Goal: Communication & Community: Ask a question

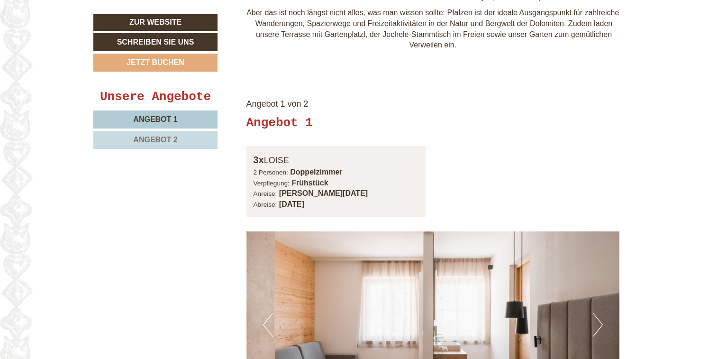
scroll to position [569, 0]
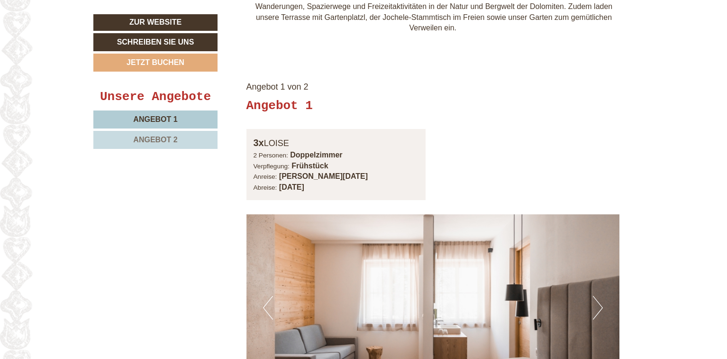
click at [168, 139] on span "Angebot 2" at bounding box center [155, 140] width 44 height 8
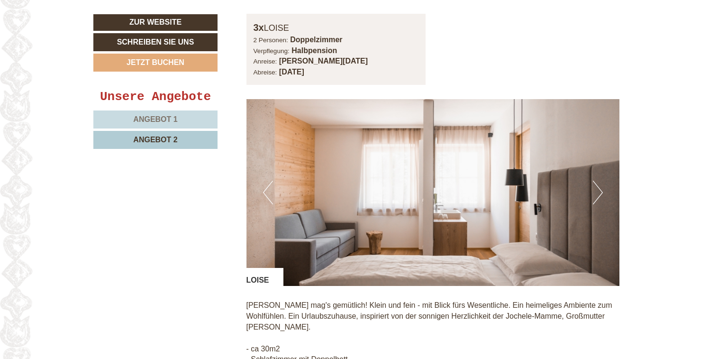
scroll to position [730, 0]
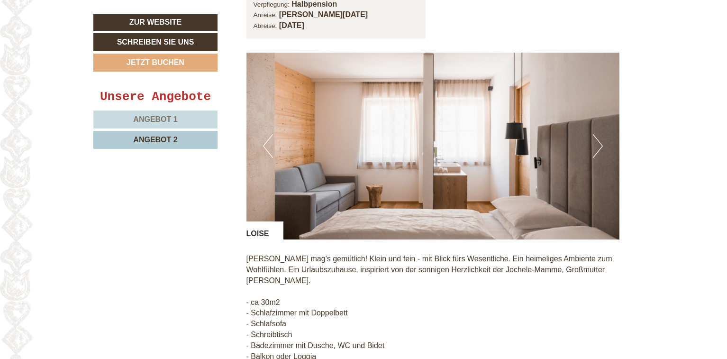
click at [158, 117] on span "Angebot 1" at bounding box center [155, 119] width 44 height 8
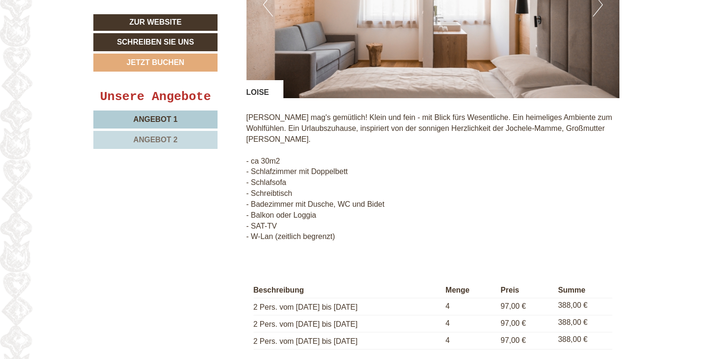
scroll to position [872, 0]
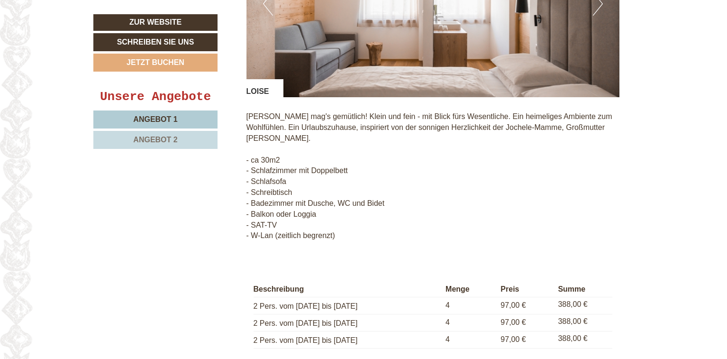
drag, startPoint x: 163, startPoint y: 143, endPoint x: 148, endPoint y: 118, distance: 28.8
click at [163, 142] on span "Angebot 2" at bounding box center [155, 140] width 44 height 8
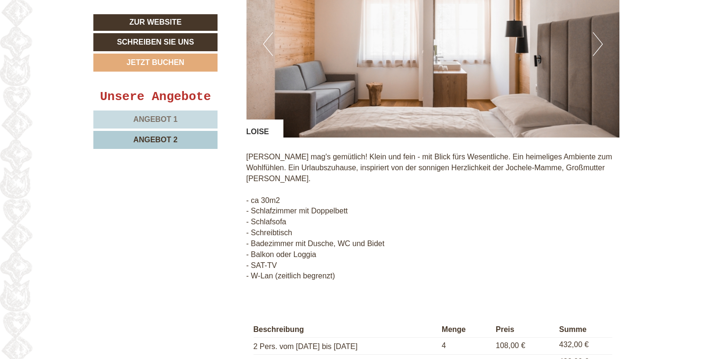
scroll to position [967, 0]
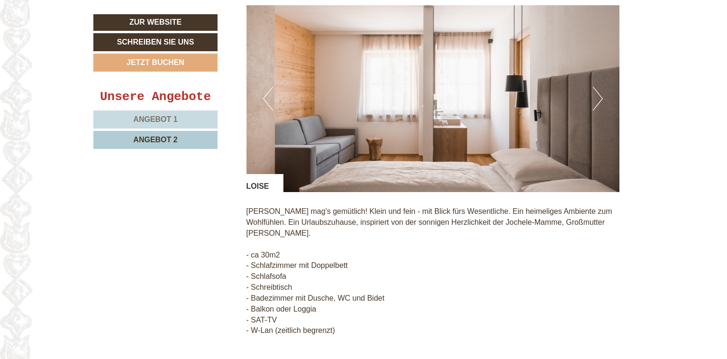
click at [166, 121] on span "Angebot 1" at bounding box center [155, 119] width 44 height 8
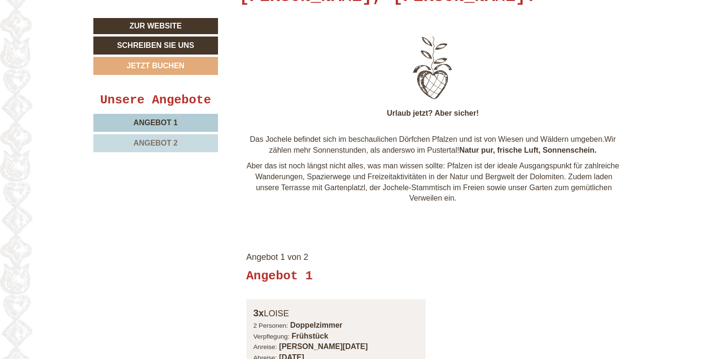
click at [371, 171] on p "Aber das ist noch längst nicht alles, was man wissen sollte: Pfalzen ist der id…" at bounding box center [432, 182] width 373 height 43
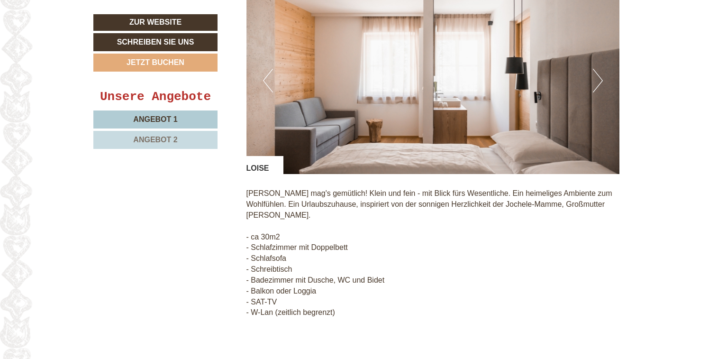
scroll to position [730, 0]
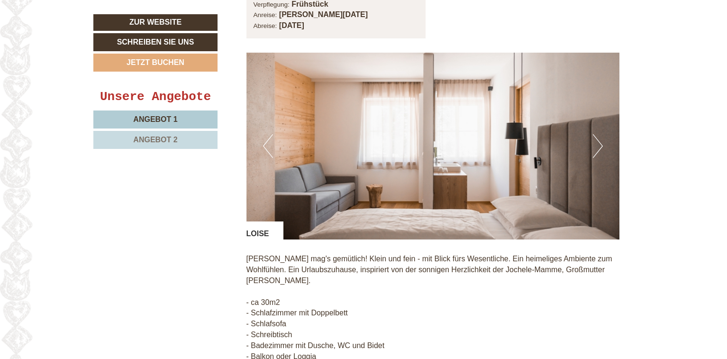
click at [600, 147] on button "Next" at bounding box center [598, 146] width 10 height 24
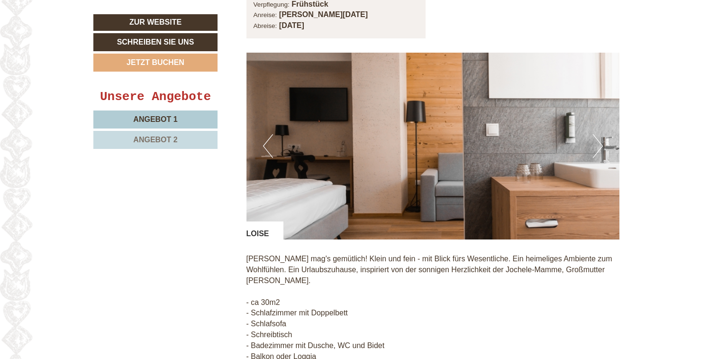
click at [600, 147] on button "Next" at bounding box center [598, 146] width 10 height 24
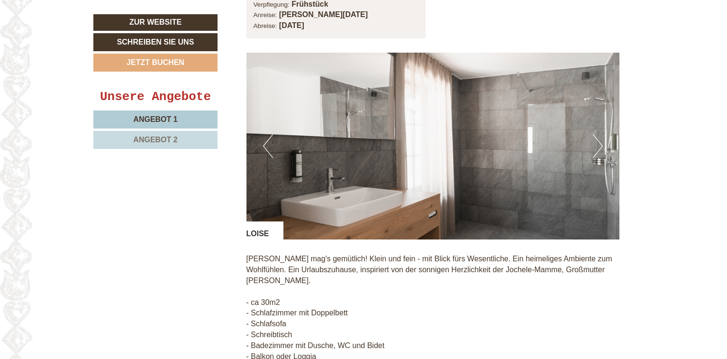
click at [600, 147] on button "Next" at bounding box center [598, 146] width 10 height 24
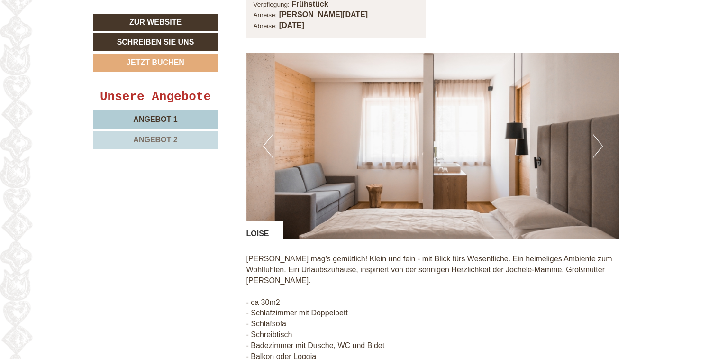
click at [600, 147] on button "Next" at bounding box center [598, 146] width 10 height 24
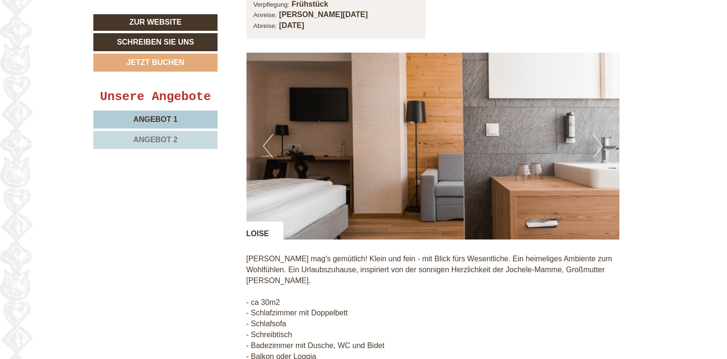
click at [600, 147] on button "Next" at bounding box center [598, 146] width 10 height 24
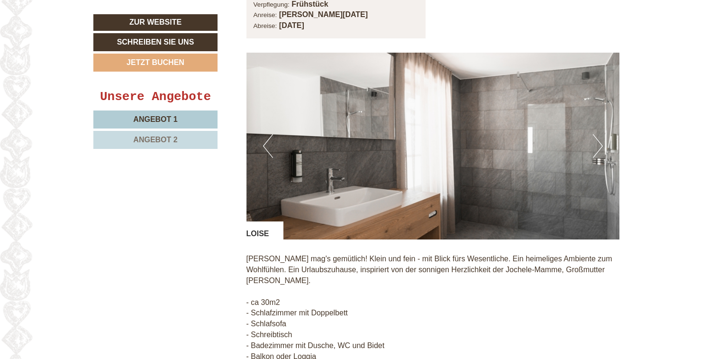
click at [600, 147] on button "Next" at bounding box center [598, 146] width 10 height 24
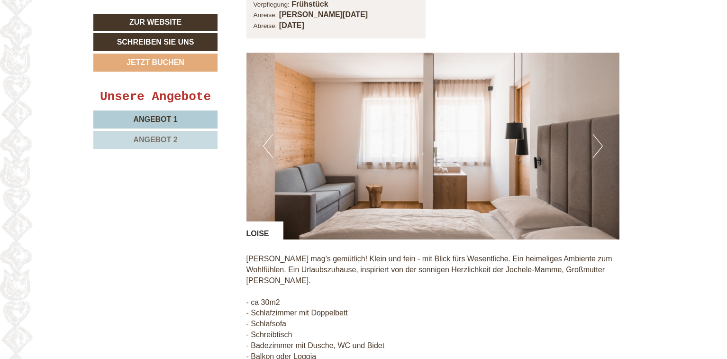
click at [600, 147] on button "Next" at bounding box center [598, 146] width 10 height 24
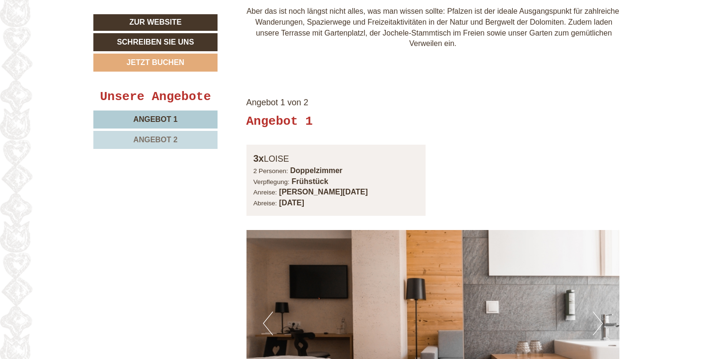
scroll to position [493, 0]
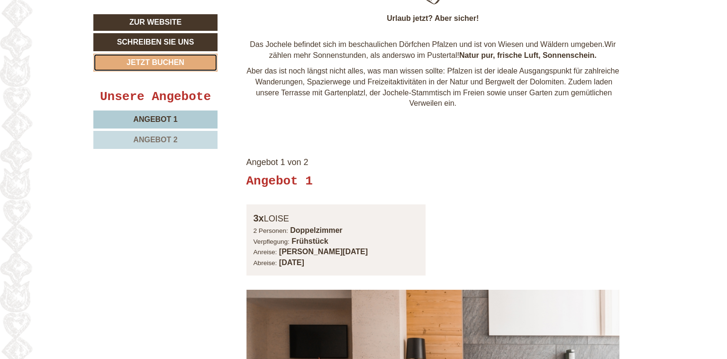
click at [170, 69] on link "Jetzt buchen" at bounding box center [155, 63] width 124 height 18
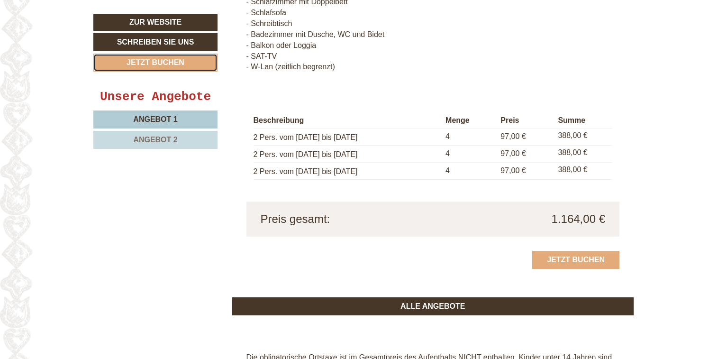
scroll to position [1041, 0]
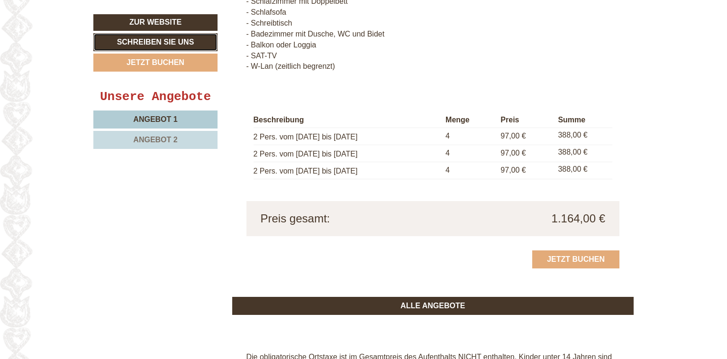
click at [152, 41] on link "Schreiben Sie uns" at bounding box center [155, 42] width 124 height 18
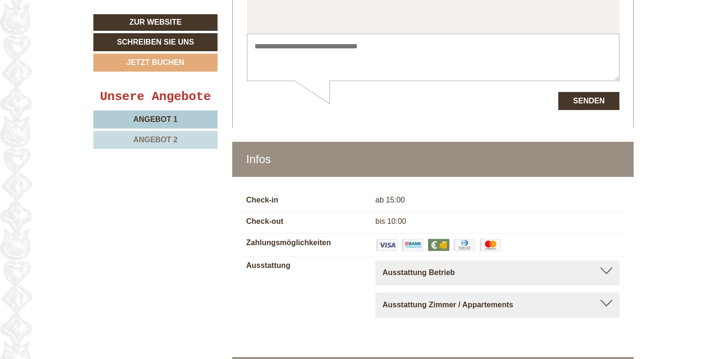
scroll to position [2461, 0]
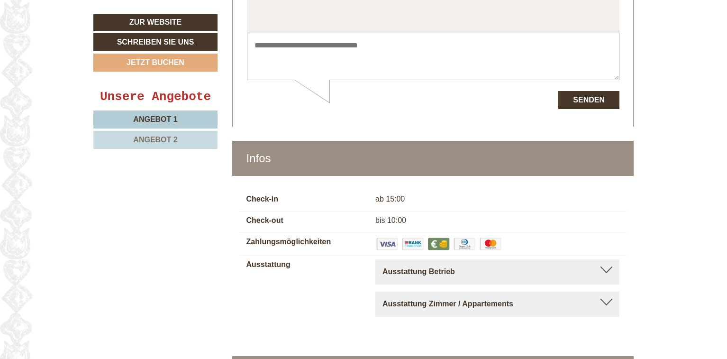
click at [153, 119] on span "Angebot 1" at bounding box center [155, 119] width 44 height 8
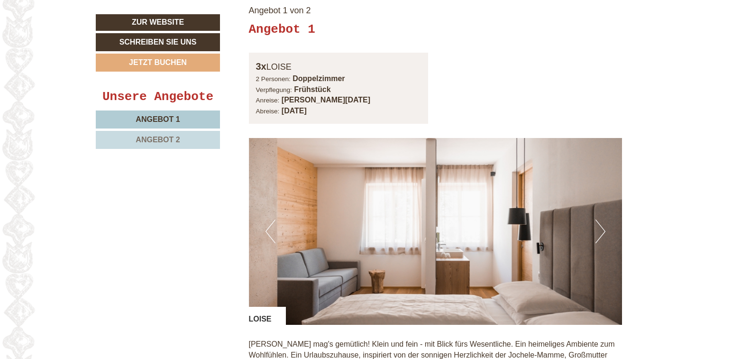
scroll to position [1014, 0]
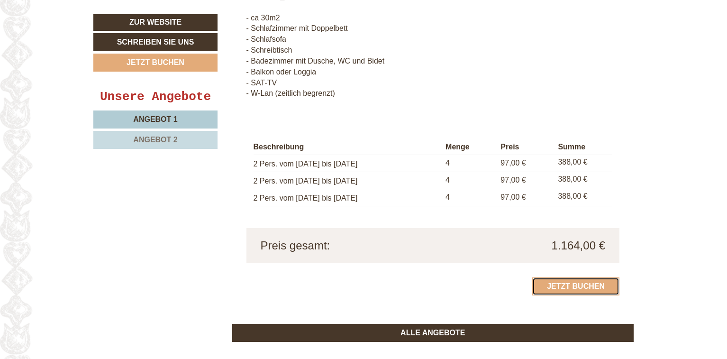
click at [579, 277] on link "Jetzt buchen" at bounding box center [575, 286] width 87 height 18
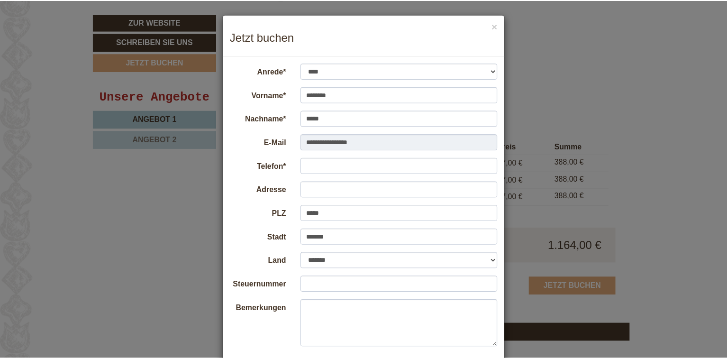
scroll to position [95, 0]
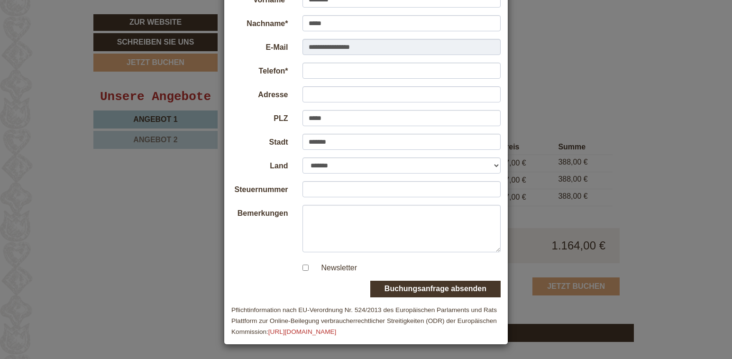
click at [168, 193] on div "**********" at bounding box center [366, 179] width 732 height 359
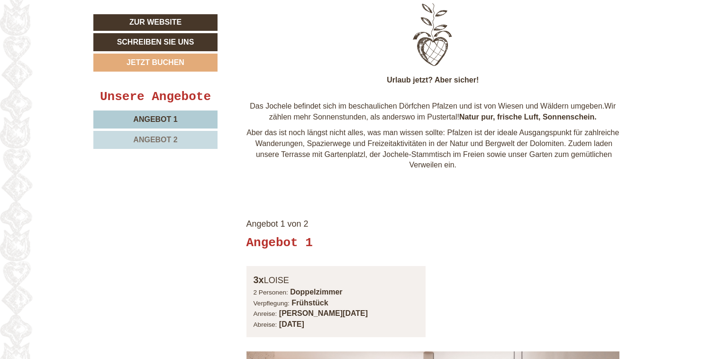
scroll to position [304, 0]
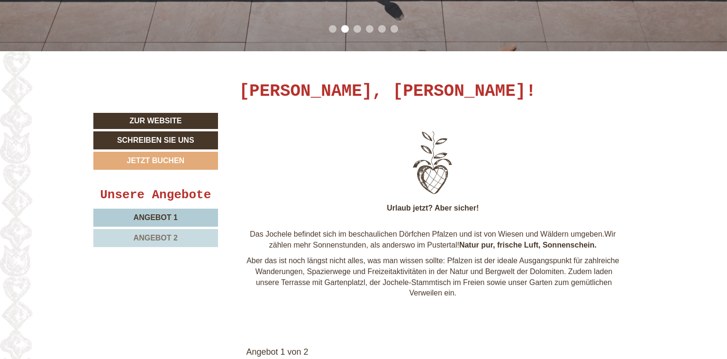
click at [474, 199] on div "Urlaub jetzt? Aber sicher! Das Jochele befindet sich im beschaulichen Dörfchen …" at bounding box center [433, 215] width 402 height 205
click at [141, 140] on link "Schreiben Sie uns" at bounding box center [155, 140] width 125 height 18
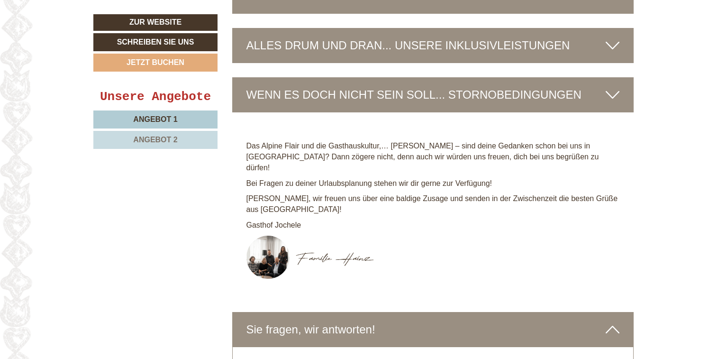
scroll to position [2209, 0]
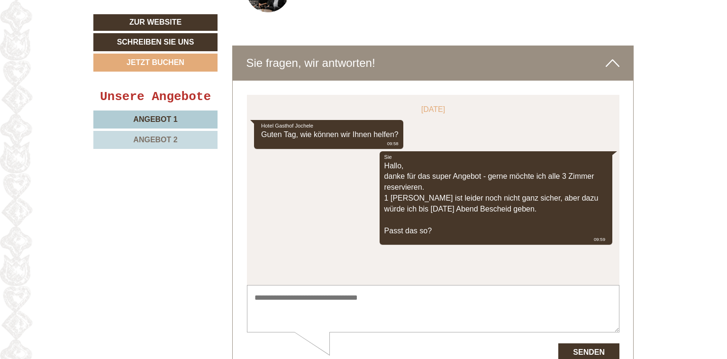
click at [369, 282] on div "[DATE] Hotel Gasthof Jochele Guten Tag, wie können wir Ihnen helfen? 09:58 Sie …" at bounding box center [432, 190] width 372 height 190
click at [366, 297] on textarea at bounding box center [432, 309] width 372 height 48
type textarea "**********"
click at [606, 355] on button "Senden" at bounding box center [588, 352] width 61 height 18
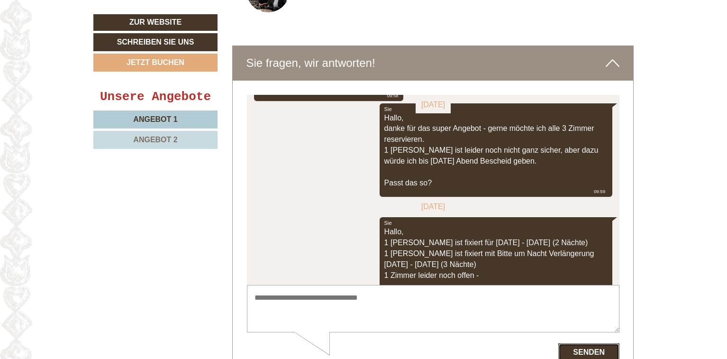
scroll to position [127, 0]
